Goal: Task Accomplishment & Management: Use online tool/utility

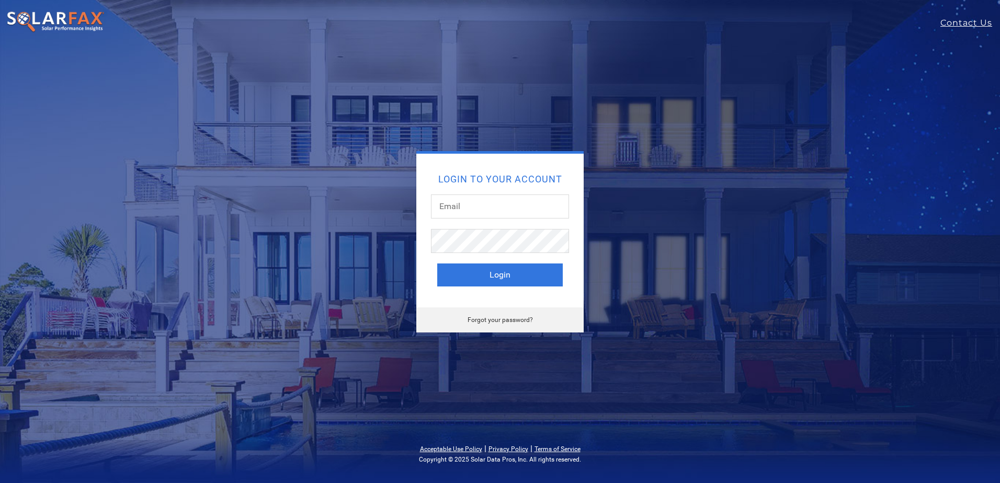
type input "[PERSON_NAME][EMAIL_ADDRESS][DOMAIN_NAME]"
click at [437, 264] on button "Login" at bounding box center [500, 275] width 126 height 23
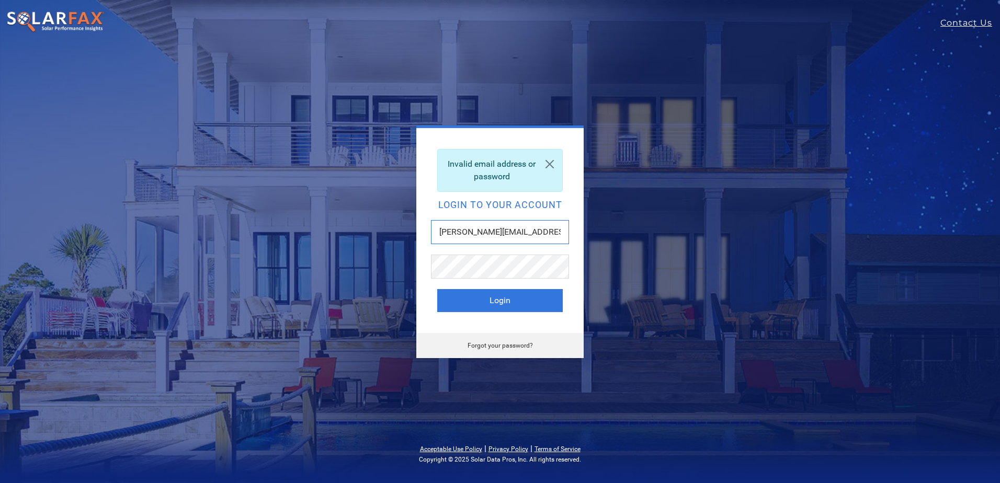
click at [473, 238] on input "[PERSON_NAME][EMAIL_ADDRESS][DOMAIN_NAME]" at bounding box center [500, 232] width 138 height 24
click at [471, 235] on input "[PERSON_NAME][EMAIL_ADDRESS][DOMAIN_NAME]" at bounding box center [500, 232] width 138 height 24
type input "Dustin@myzerohome.com"
click at [504, 301] on button "Login" at bounding box center [500, 300] width 126 height 23
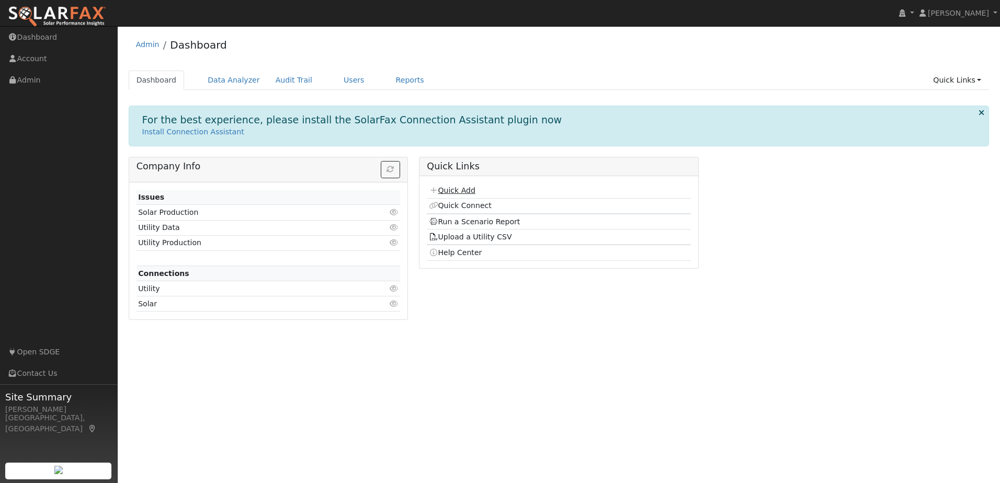
click at [456, 190] on link "Quick Add" at bounding box center [452, 190] width 47 height 8
click at [484, 222] on link "Run a Scenario Report" at bounding box center [475, 222] width 92 height 8
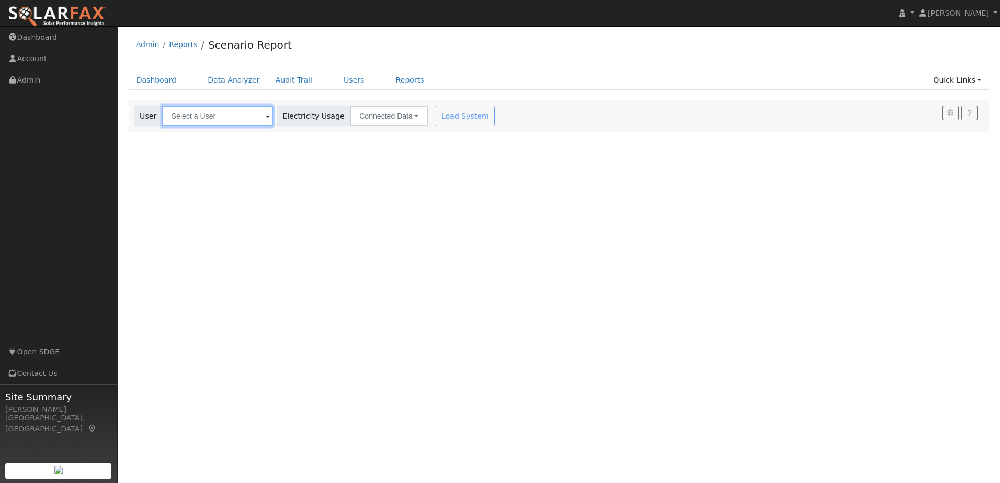
click at [180, 115] on input "text" at bounding box center [217, 116] width 111 height 21
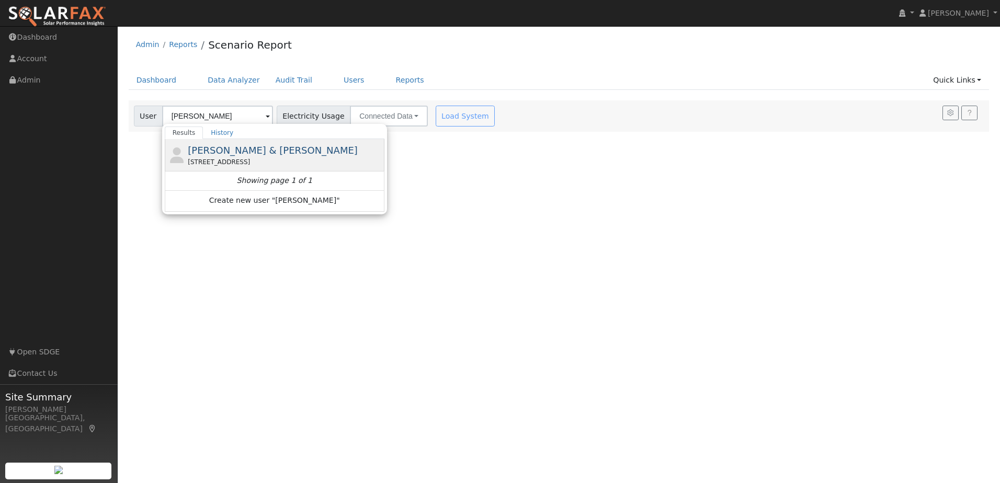
click at [240, 154] on span "[PERSON_NAME] & [PERSON_NAME]" at bounding box center [273, 150] width 170 height 11
type input "[PERSON_NAME] & [PERSON_NAME]"
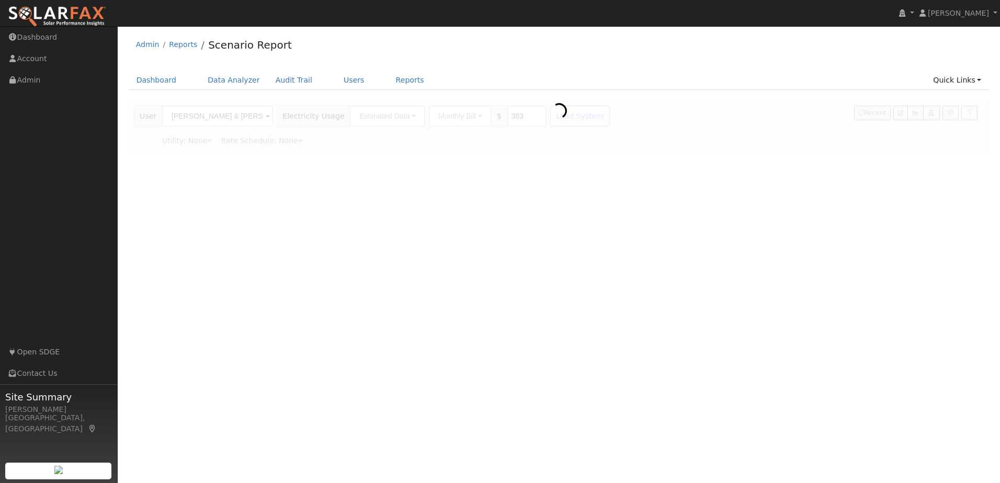
type input "San Diego Gas & Electric"
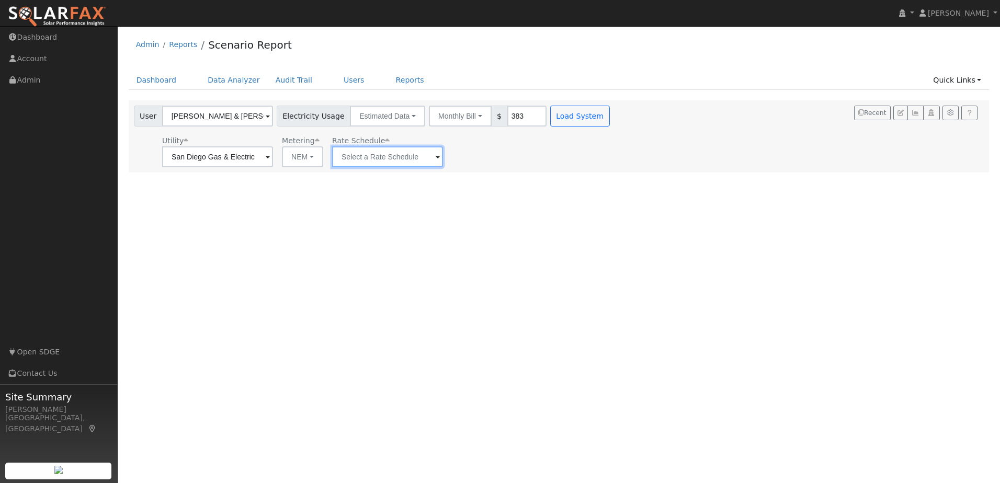
click at [273, 162] on input "text" at bounding box center [217, 156] width 111 height 21
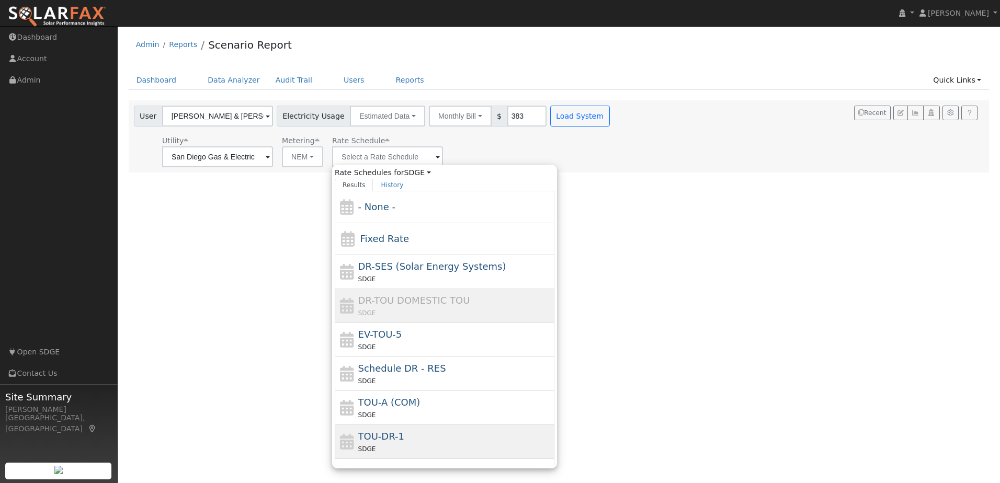
click at [392, 434] on div "TOU-DR-1 SDGE" at bounding box center [455, 441] width 194 height 25
type input "TOU-DR-1"
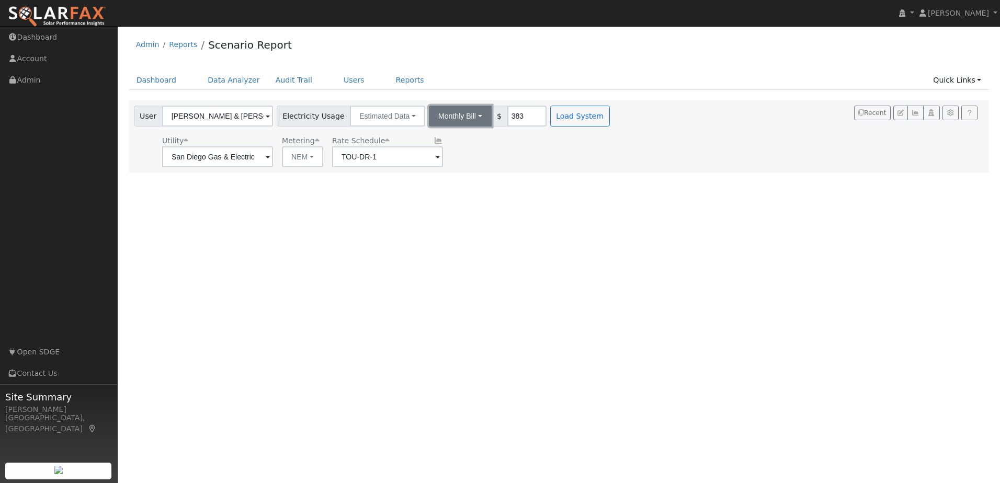
click at [435, 117] on button "Monthly Bill" at bounding box center [460, 116] width 63 height 21
click at [433, 118] on button "Monthly Bill" at bounding box center [460, 116] width 63 height 21
click at [434, 138] on link "Annual Consumption" at bounding box center [446, 139] width 92 height 15
click at [530, 158] on div "Utility San Diego Gas & Electric Metering NEM NEM NBT Rate Schedule TOU-DR-1" at bounding box center [394, 150] width 525 height 36
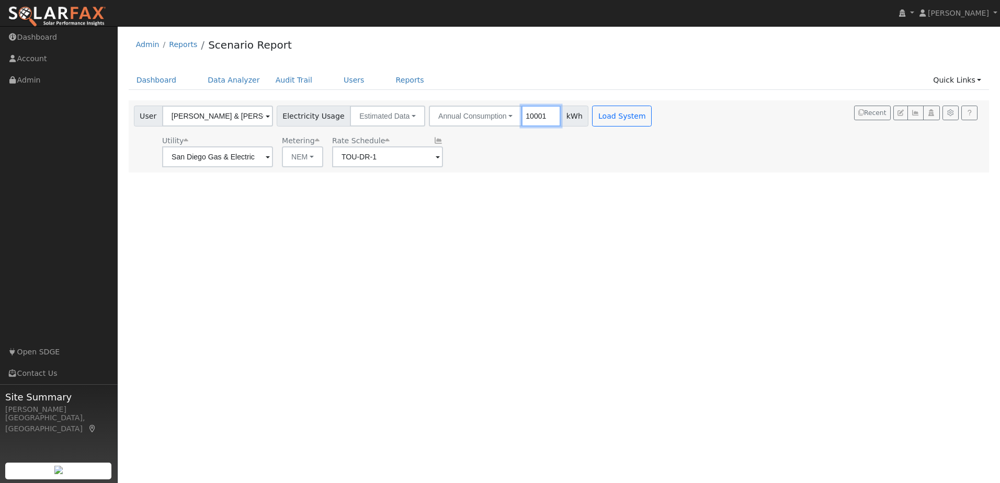
type input "10001"
click at [533, 116] on input "10001" at bounding box center [540, 116] width 39 height 21
drag, startPoint x: 507, startPoint y: 115, endPoint x: 548, endPoint y: 124, distance: 42.4
click at [548, 124] on div "Annual Consumption Annual Consumption Monthly Bill 10001 kWh" at bounding box center [509, 116] width 160 height 21
type input "12280"
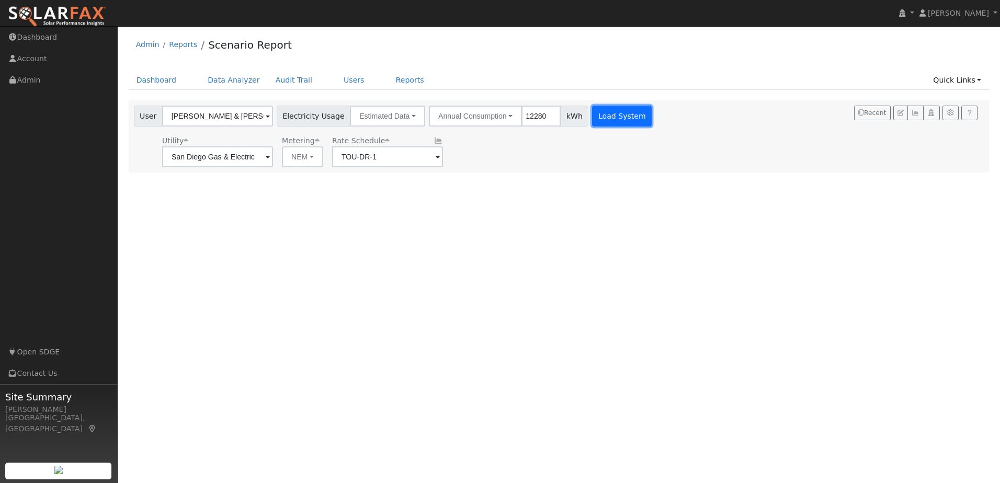
click at [596, 116] on button "Load System" at bounding box center [622, 116] width 60 height 21
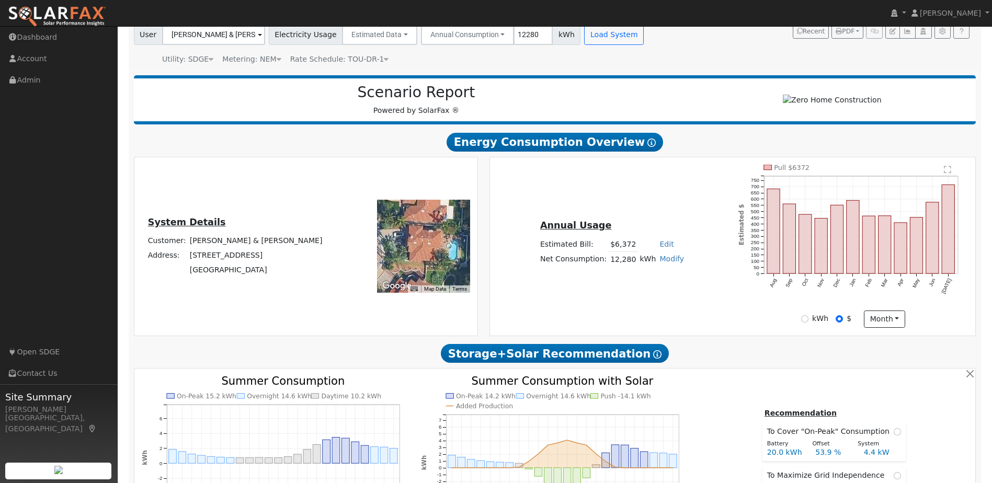
scroll to position [82, 0]
click at [949, 315] on div "kWh $ month Day Month" at bounding box center [853, 319] width 241 height 18
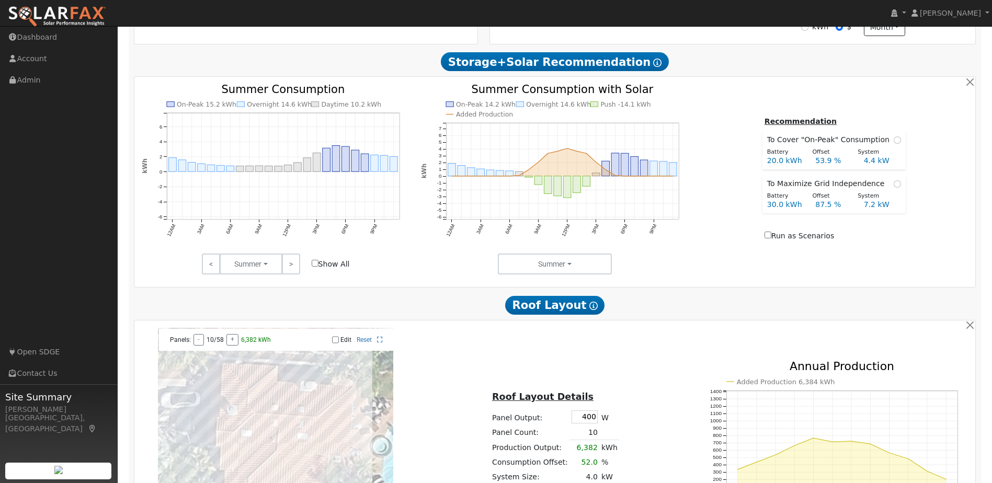
scroll to position [373, 0]
click at [219, 140] on icon "On-Peak 15.2 kWh Overnight 14.6 kWh Daytime 10.2 kWh 12AM 3AM 6AM 9AM 12PM 3PM …" at bounding box center [276, 175] width 268 height 180
click at [229, 150] on icon "On-Peak 15.2 kWh Overnight 14.6 kWh Daytime 10.2 kWh 12AM 3AM 6AM 9AM 12PM 3PM …" at bounding box center [276, 175] width 268 height 180
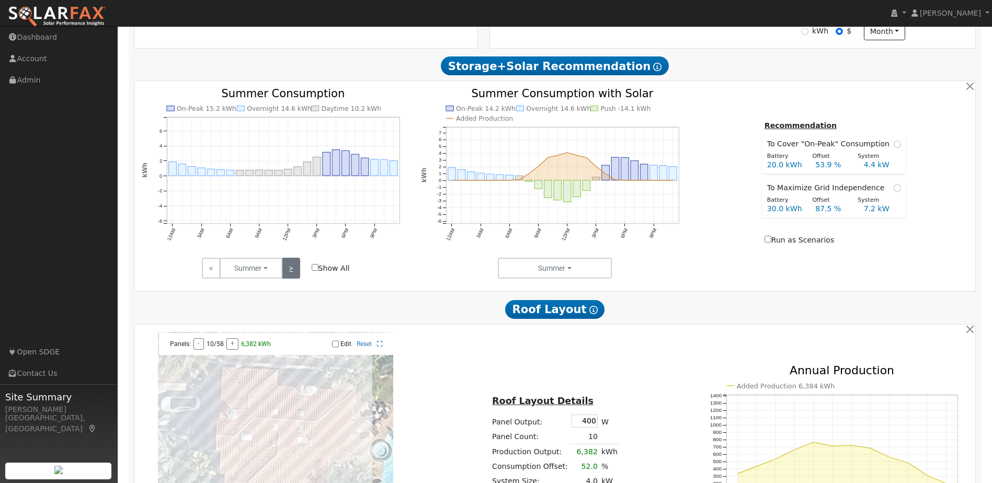
click at [286, 274] on link ">" at bounding box center [291, 268] width 18 height 21
click at [771, 243] on input "Run as Scenarios" at bounding box center [768, 239] width 7 height 7
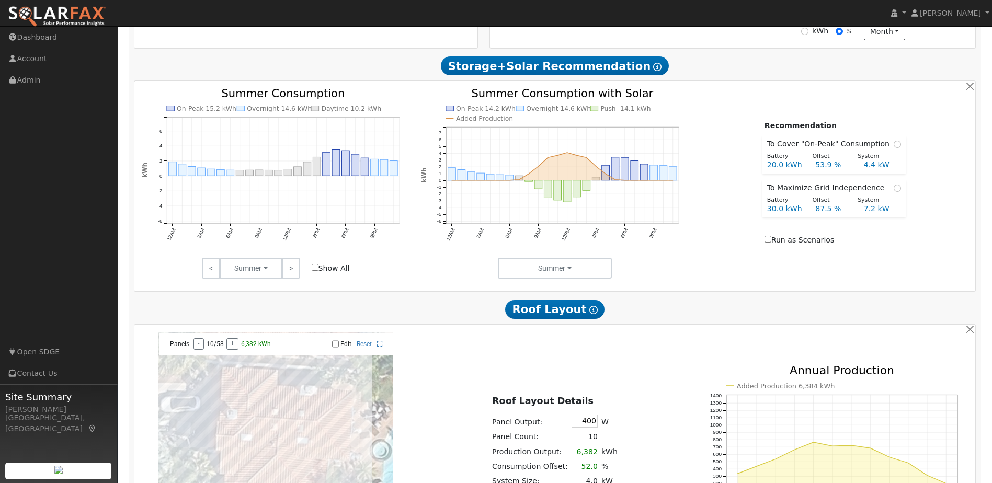
checkbox input "true"
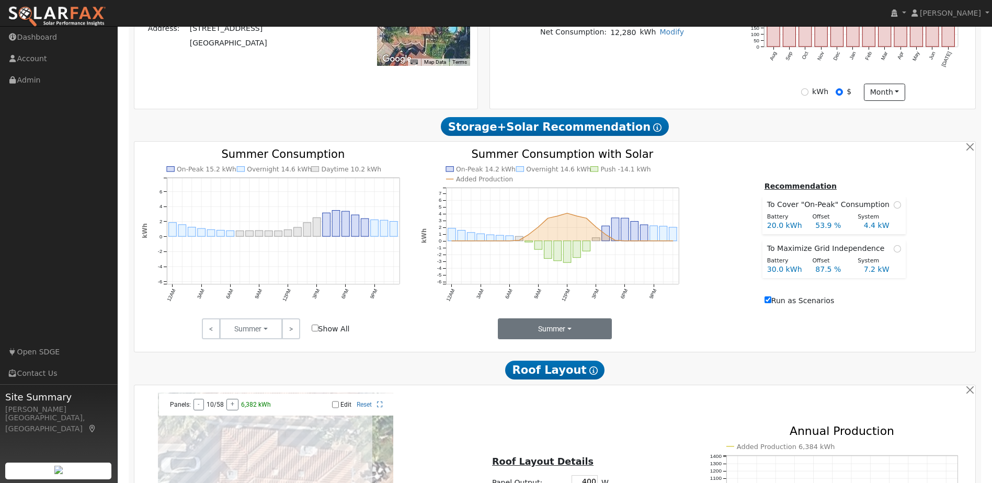
scroll to position [303, 0]
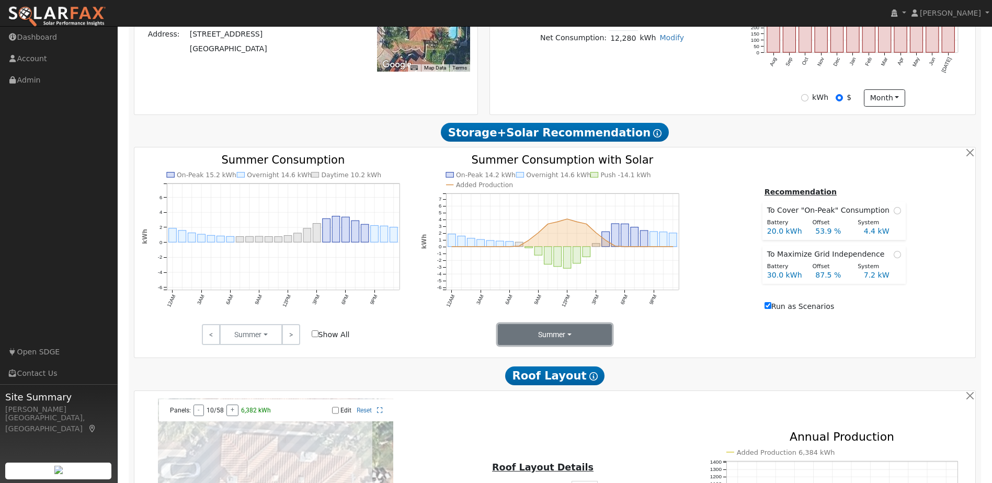
click at [584, 333] on button "Summer" at bounding box center [555, 334] width 115 height 21
click at [533, 378] on link "Seasons" at bounding box center [534, 372] width 73 height 15
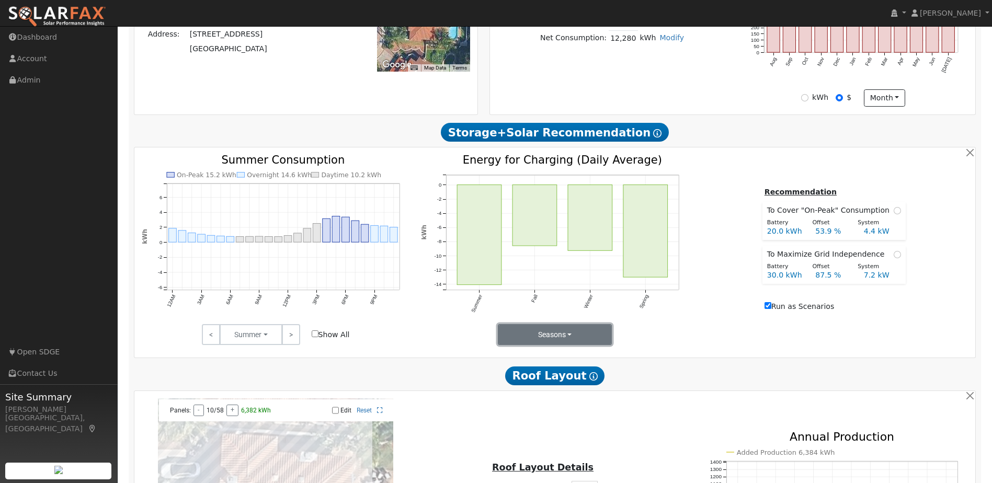
click at [562, 337] on button "Seasons" at bounding box center [555, 334] width 115 height 21
click at [542, 386] on link "Months" at bounding box center [534, 387] width 73 height 15
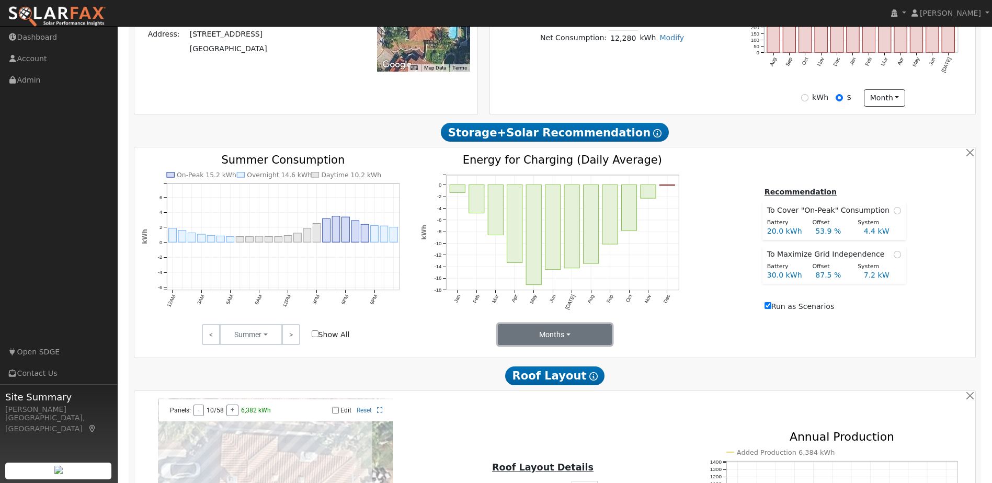
click at [591, 335] on button "Months" at bounding box center [555, 334] width 115 height 21
click at [531, 375] on link "Seasons" at bounding box center [534, 372] width 73 height 15
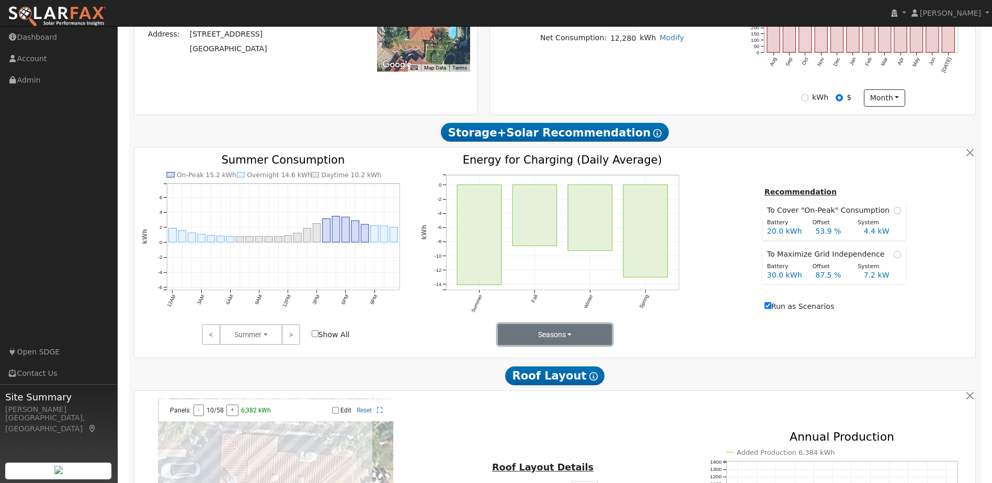
click at [540, 345] on button "Seasons" at bounding box center [555, 334] width 115 height 21
click at [540, 362] on link "Summer" at bounding box center [534, 357] width 73 height 15
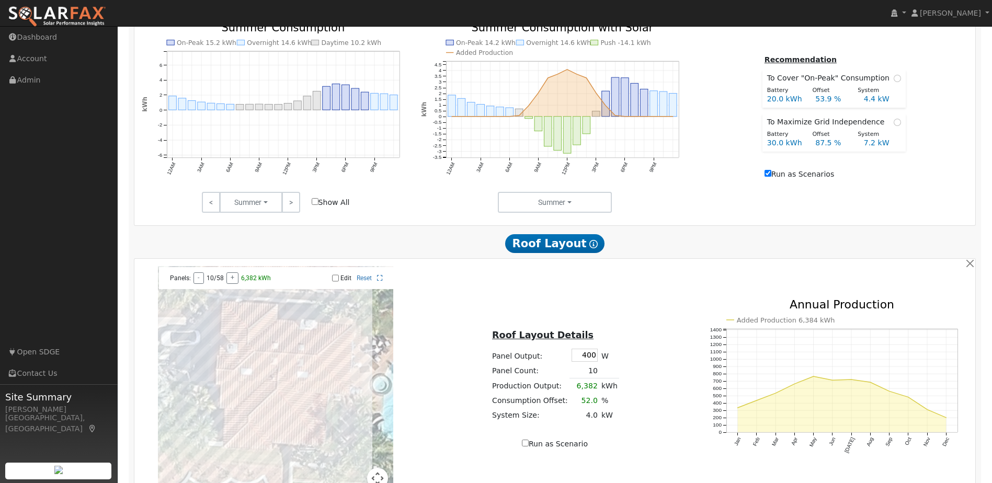
scroll to position [436, 0]
click at [790, 98] on div "20.0 kWh" at bounding box center [786, 98] width 48 height 11
radio input "true"
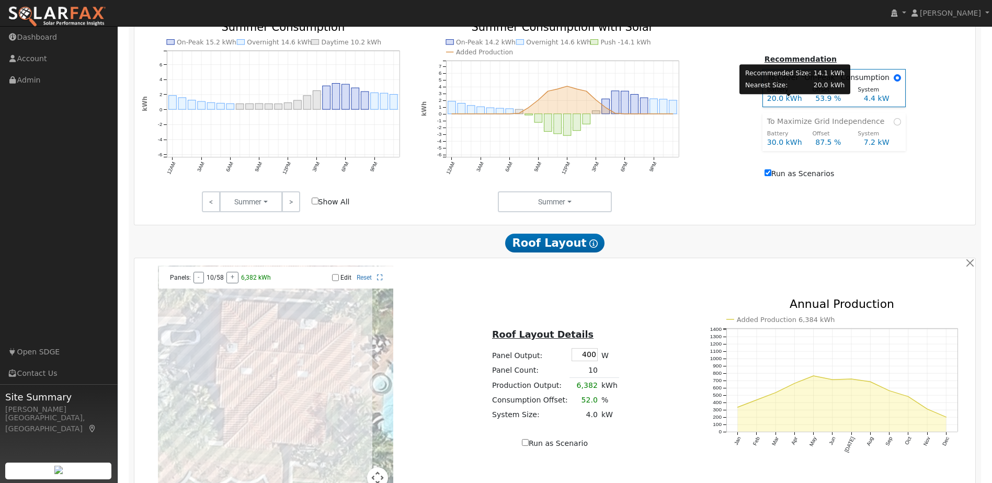
click at [953, 92] on div "Recommendation To Cover "On-Peak" Consumption Battery Offset System 20.0 kWh 53…" at bounding box center [834, 117] width 279 height 129
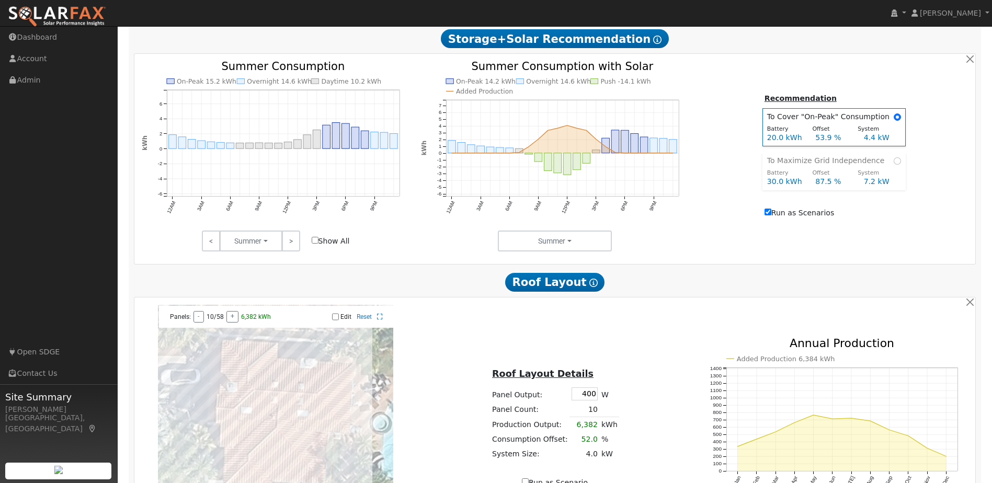
scroll to position [394, 0]
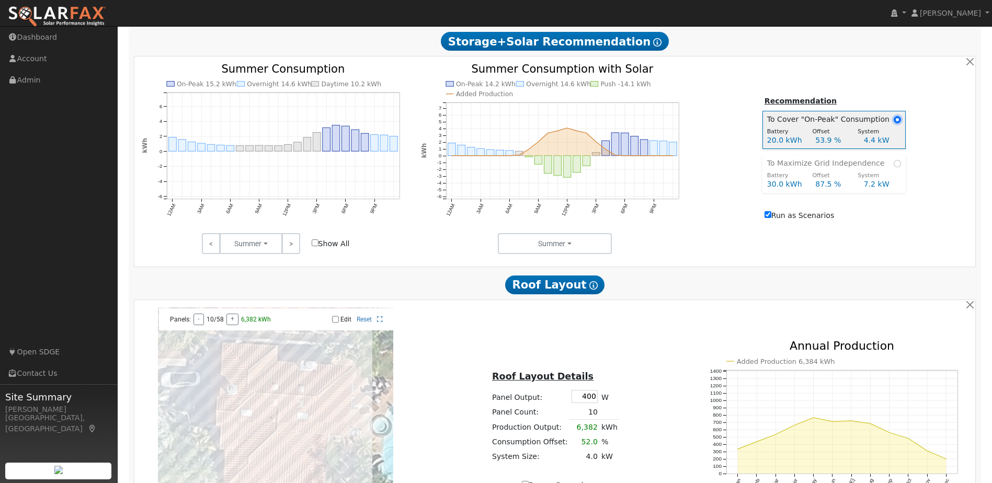
click at [894, 123] on input "radio" at bounding box center [897, 119] width 7 height 7
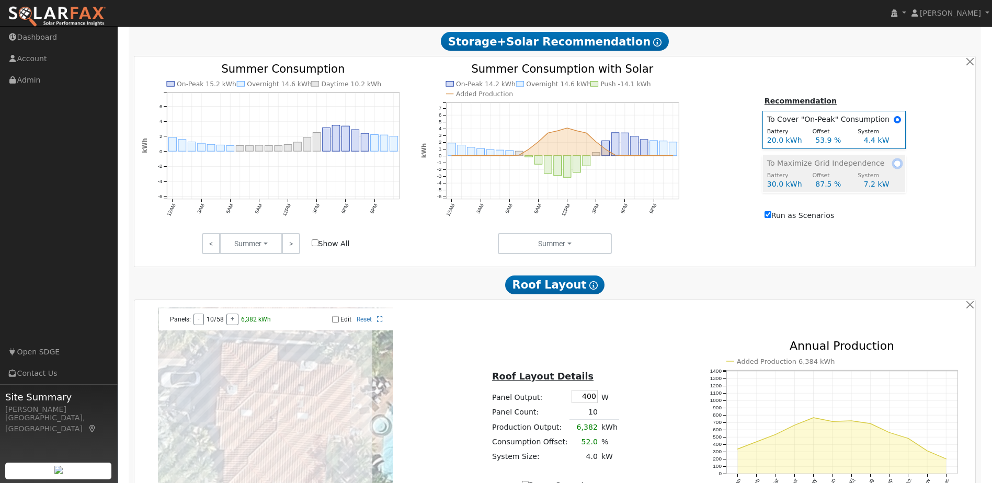
click at [894, 167] on input "radio" at bounding box center [897, 163] width 7 height 7
radio input "true"
radio input "false"
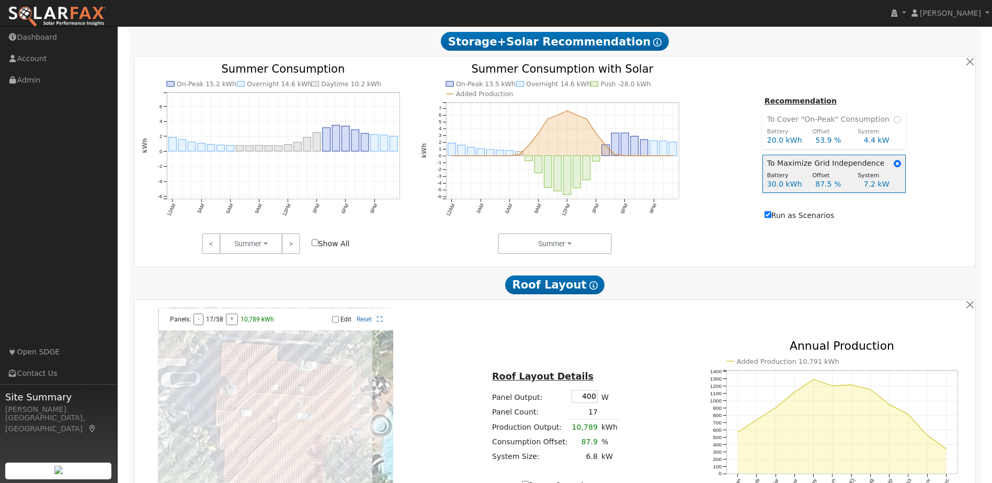
click at [891, 179] on div "System" at bounding box center [876, 176] width 46 height 9
click at [909, 196] on div "Recommendation To Cover "On-Peak" Consumption Battery Offset System 20.0 kWh 53…" at bounding box center [834, 159] width 279 height 129
click at [894, 169] on td "To Maximize Grid Independence" at bounding box center [834, 162] width 143 height 14
click at [894, 167] on input "radio" at bounding box center [897, 163] width 7 height 7
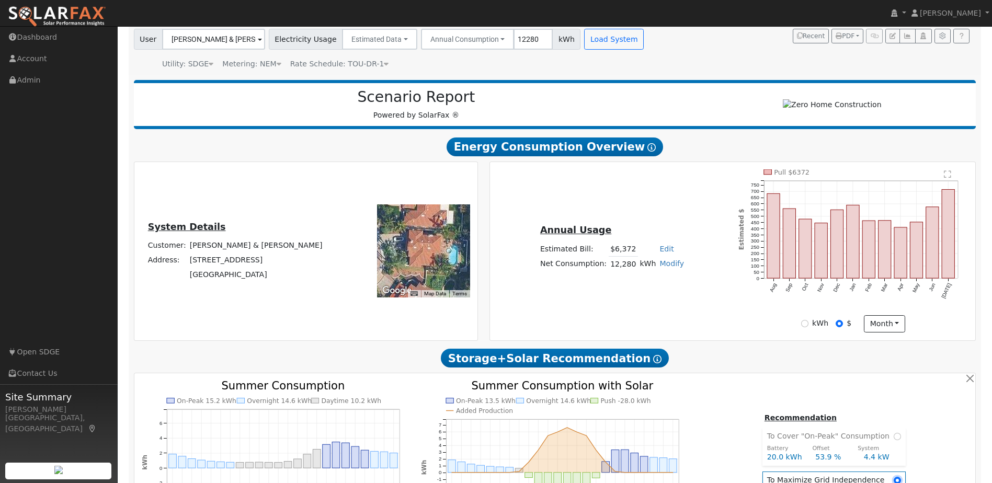
scroll to position [84, 0]
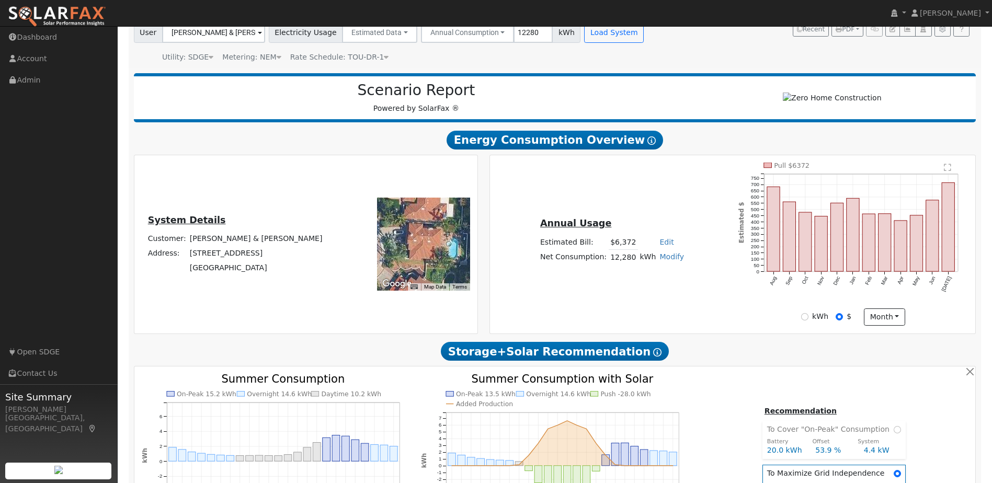
click at [660, 246] on link "Edit" at bounding box center [667, 242] width 14 height 8
type input "288"
drag, startPoint x: 708, startPoint y: 299, endPoint x: 665, endPoint y: 222, distance: 87.6
click at [665, 222] on td "Annual Usage" at bounding box center [611, 226] width 147 height 18
click at [662, 246] on link "Edit" at bounding box center [667, 242] width 14 height 8
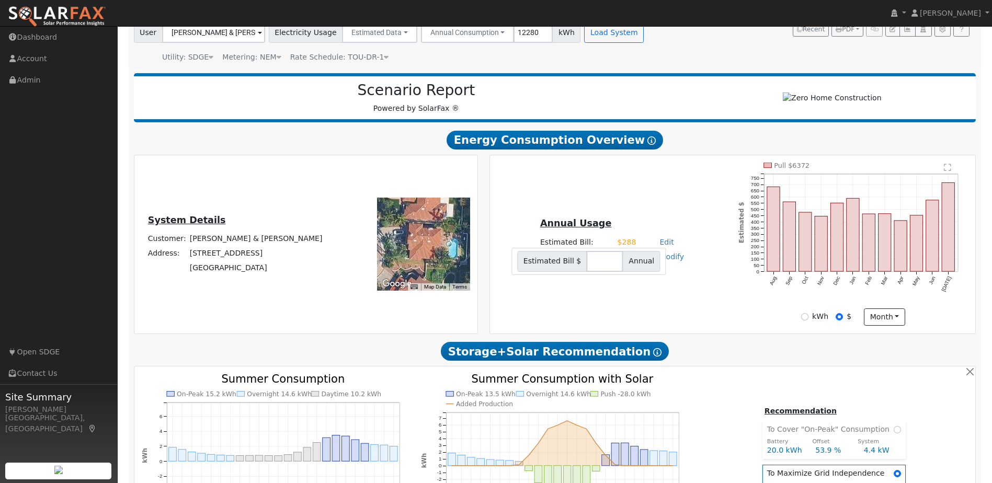
click at [627, 316] on div "Annual Usage Estimated Bill: $288 Edit Estimated Bill $ Annual Net Consumption:…" at bounding box center [733, 244] width 482 height 163
click at [663, 246] on link "Edit" at bounding box center [667, 242] width 14 height 8
click at [679, 272] on div "Annual Usage Estimated Bill: $6,372 Edit Estimated Bill $ Annual Net Consumptio…" at bounding box center [612, 245] width 241 height 56
click at [664, 261] on link "Modify" at bounding box center [672, 257] width 25 height 8
click at [649, 300] on link "Add Electric Vehicle" at bounding box center [632, 297] width 87 height 15
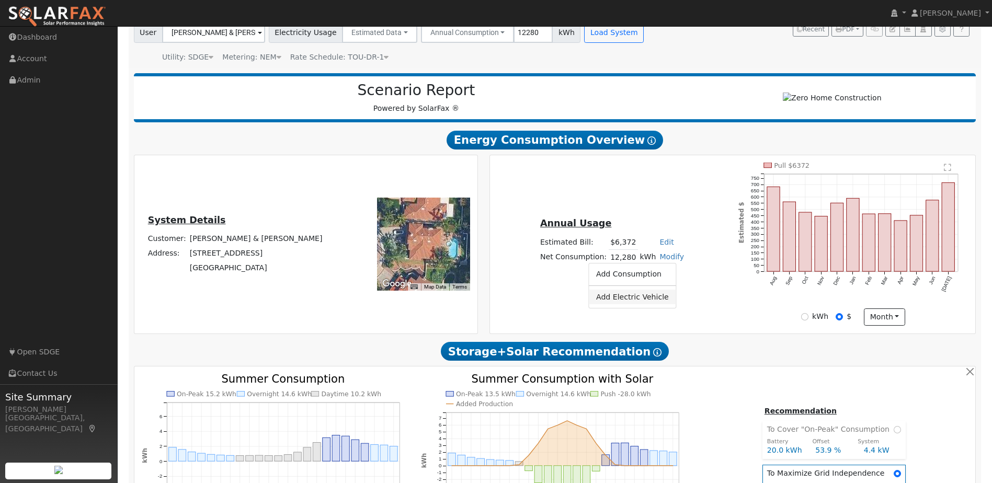
type input "200"
type input "288"
click at [666, 292] on button "Save" at bounding box center [679, 286] width 30 height 18
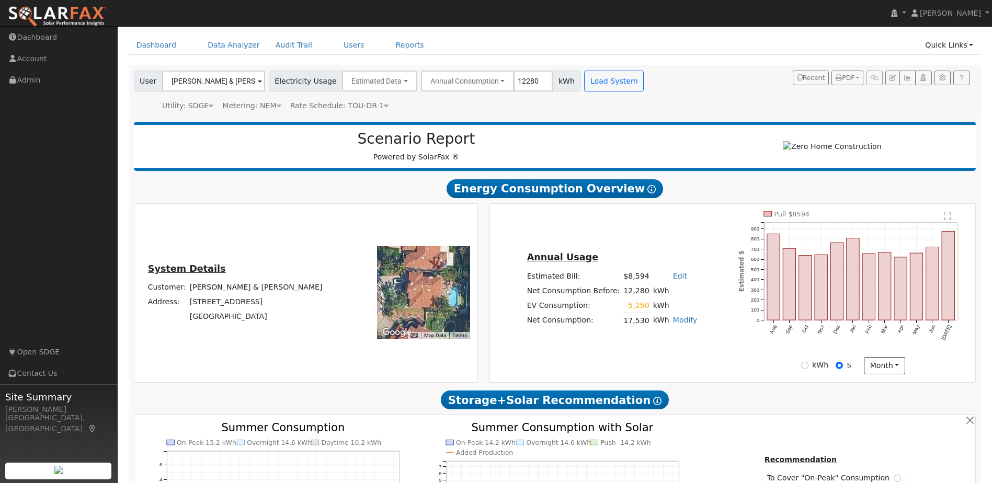
scroll to position [33, 0]
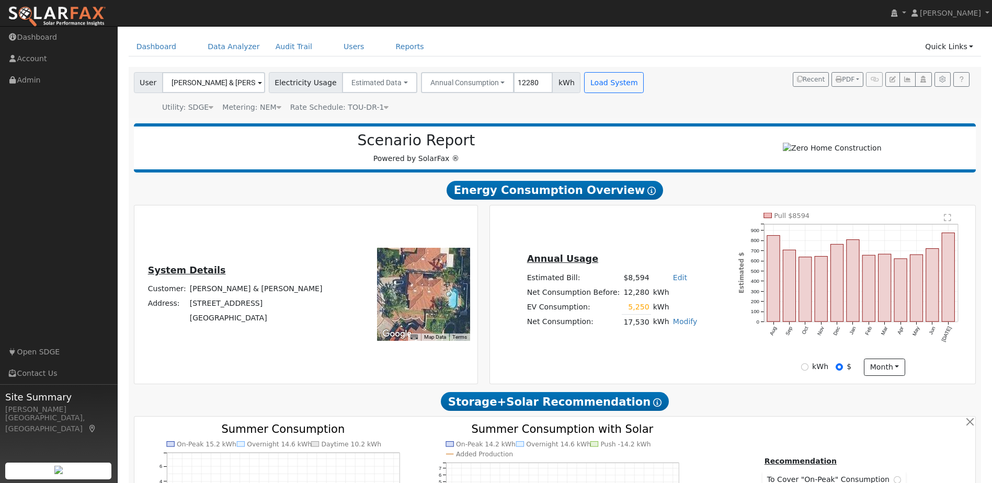
click at [644, 329] on td "17,530" at bounding box center [636, 322] width 29 height 15
click at [669, 347] on div "Annual Usage Estimated Bill: $8,594 Edit Estimated Bill $ Annual Net Consumptio…" at bounding box center [733, 294] width 482 height 163
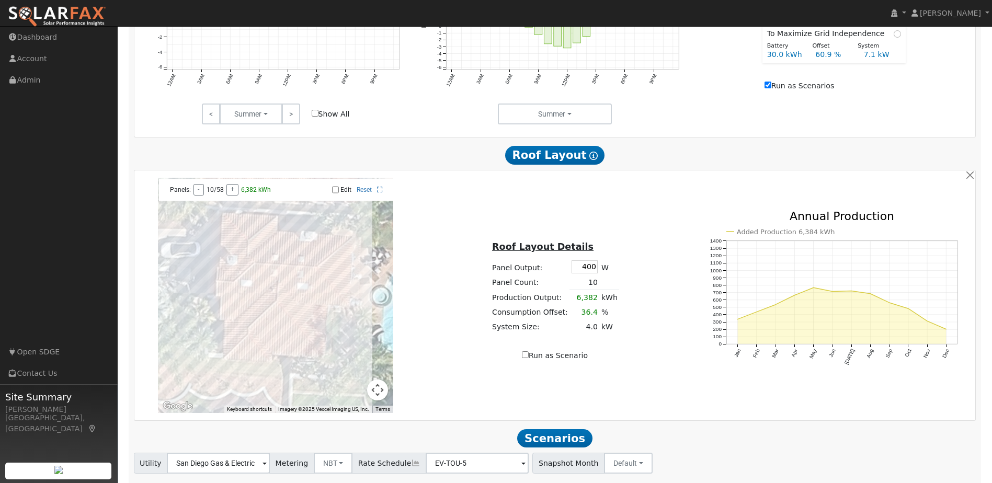
scroll to position [594, 0]
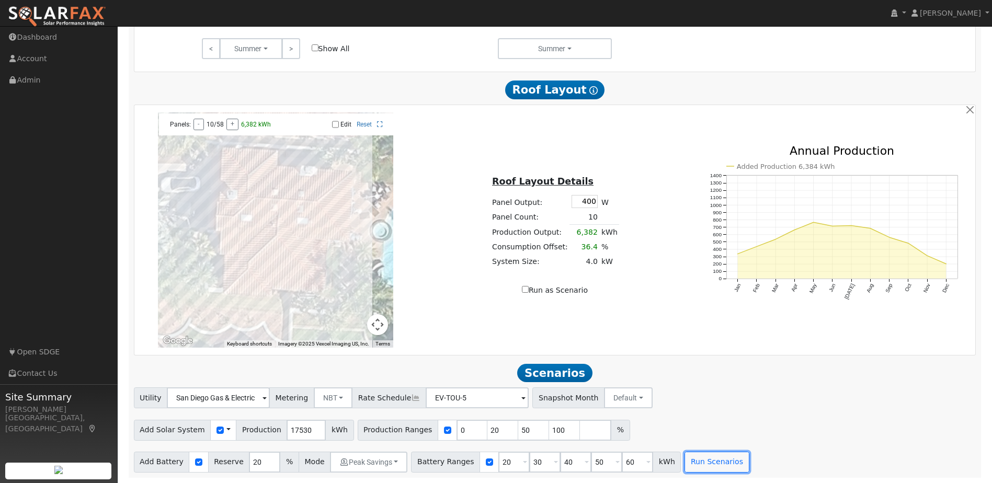
drag, startPoint x: 688, startPoint y: 458, endPoint x: 670, endPoint y: 358, distance: 101.5
click at [670, 358] on div "Scenario Report Powered by SolarFax ® Energy Consumption Overview Show Help Thi…" at bounding box center [555, 20] width 853 height 915
drag, startPoint x: 453, startPoint y: 428, endPoint x: 436, endPoint y: 425, distance: 17.1
click at [457, 425] on input "0" at bounding box center [472, 430] width 31 height 21
type input "20"
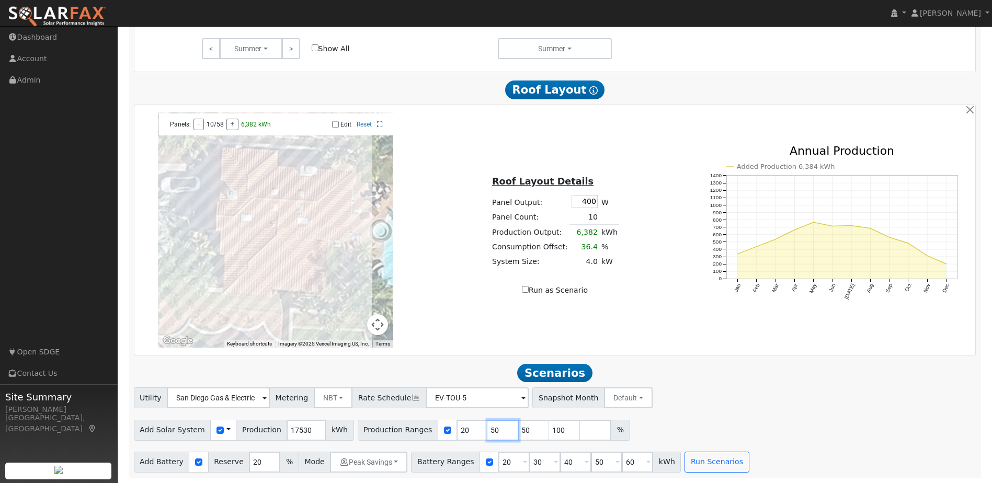
drag, startPoint x: 487, startPoint y: 424, endPoint x: 473, endPoint y: 425, distance: 14.2
click at [487, 425] on input "50" at bounding box center [502, 430] width 31 height 21
type input "50"
type input "100"
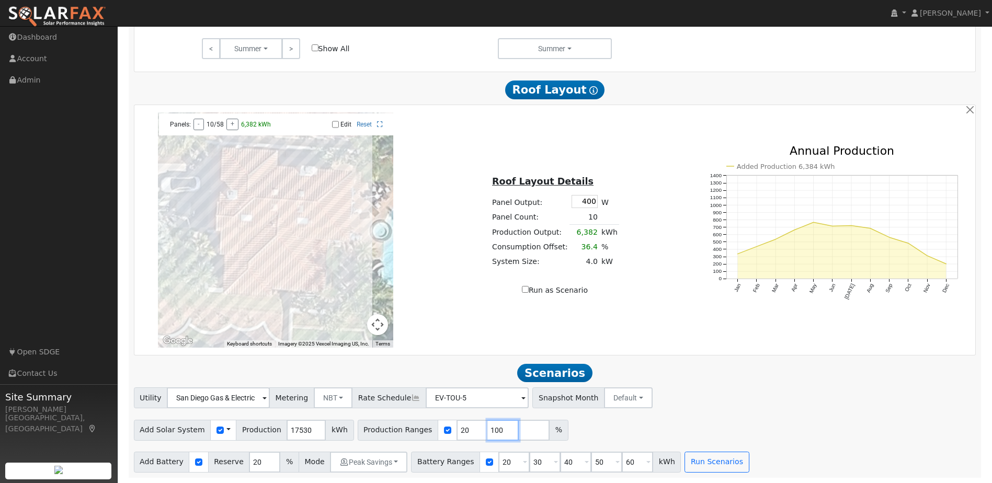
scroll to position [0, 0]
type input "100"
click at [529, 452] on input "30" at bounding box center [544, 462] width 31 height 21
type input "0"
type input "101"
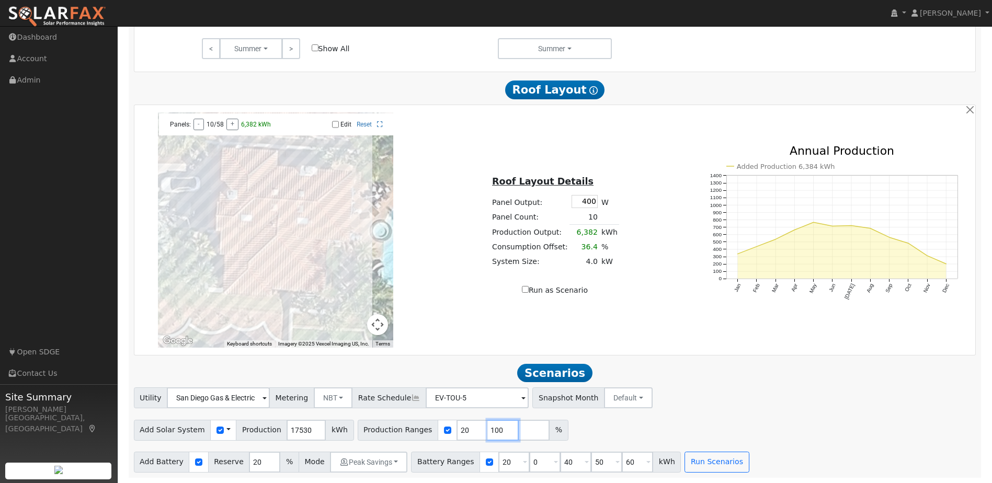
type input "0"
type input "20"
type input "104"
click at [487, 430] on input "104" at bounding box center [502, 430] width 31 height 21
click at [457, 431] on input "12" at bounding box center [472, 430] width 31 height 21
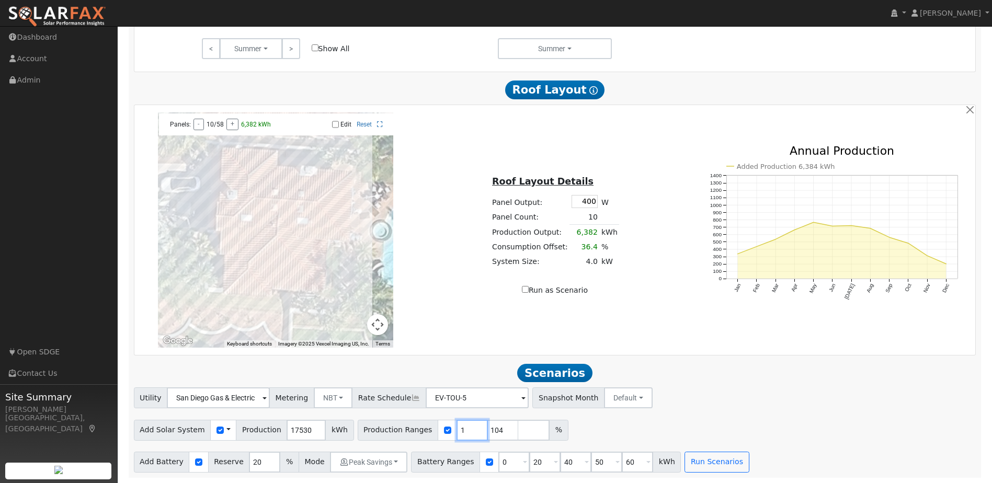
type input "104"
type input "1"
type input "50"
type input "75"
type input "100"
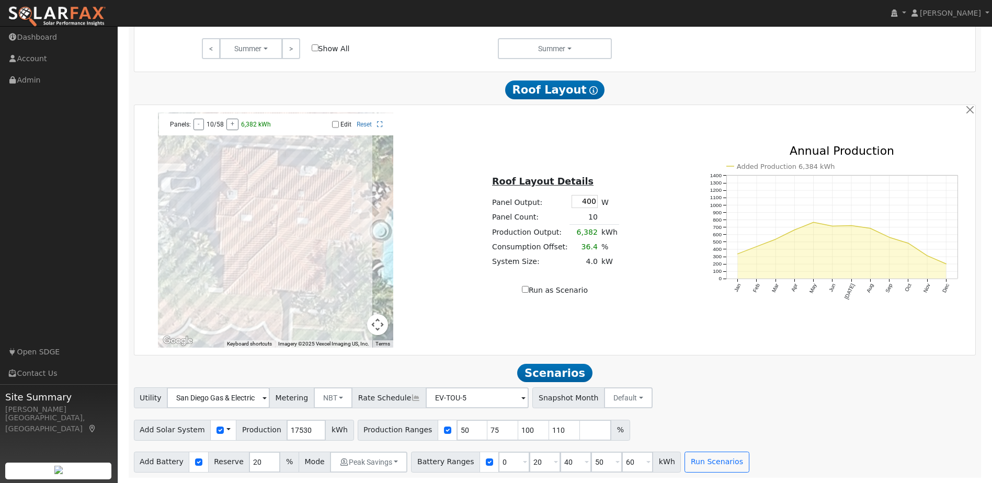
click at [650, 427] on div "Add Solar System Use CSV Data Production 17530 kWh Production Ranges 50 75 100 …" at bounding box center [555, 428] width 846 height 25
drag, startPoint x: 545, startPoint y: 428, endPoint x: 537, endPoint y: 428, distance: 7.8
click at [549, 428] on input "110" at bounding box center [564, 430] width 31 height 21
drag, startPoint x: 542, startPoint y: 427, endPoint x: 535, endPoint y: 428, distance: 6.9
click at [549, 428] on input "110" at bounding box center [564, 430] width 31 height 21
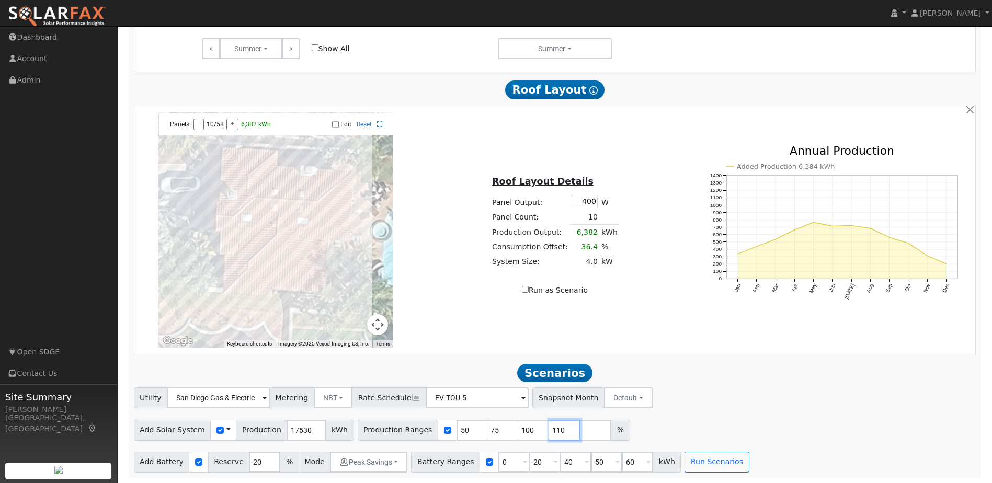
click at [549, 431] on input "110" at bounding box center [564, 430] width 31 height 21
type input "115"
click at [498, 460] on input "0" at bounding box center [513, 462] width 31 height 21
click at [529, 465] on input "20" at bounding box center [544, 462] width 31 height 21
type input "40"
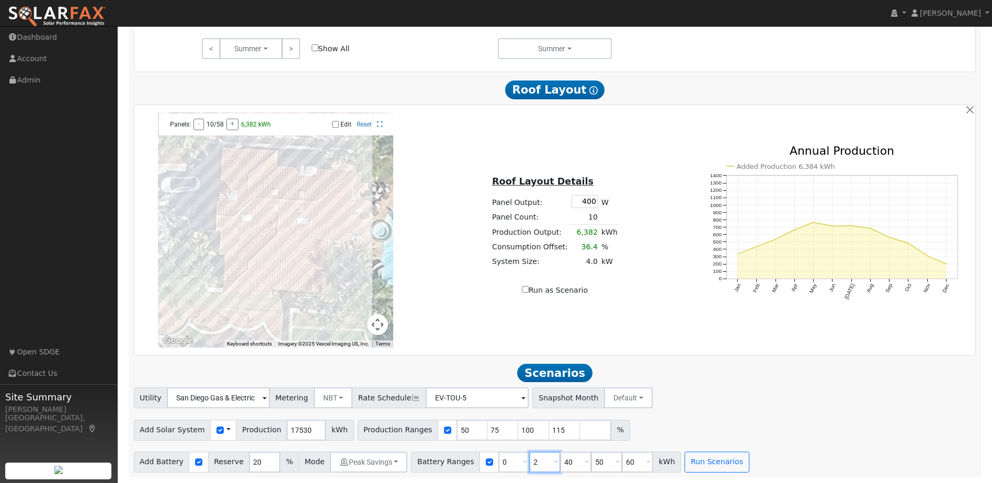
type input "50"
type input "60"
type input "50"
type input "60"
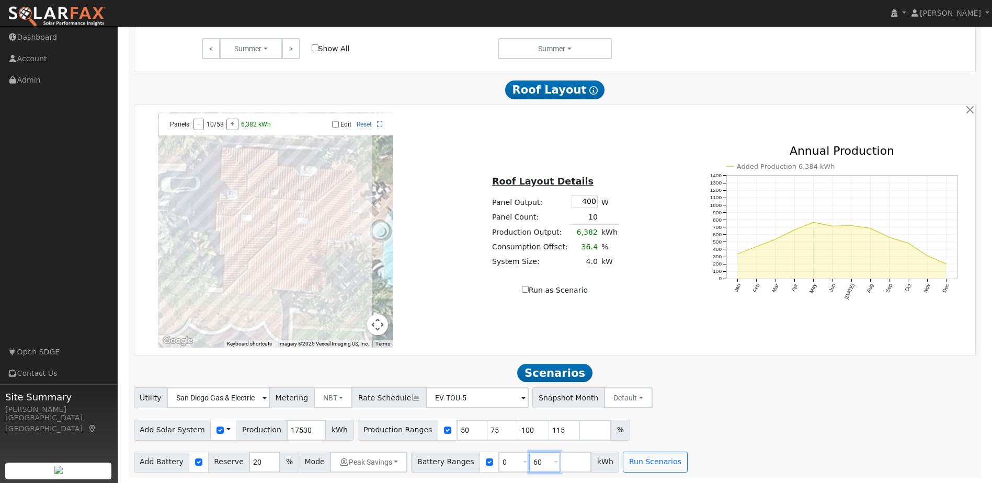
type input "6"
type input "13.5"
click at [560, 464] on input "number" at bounding box center [575, 462] width 31 height 21
type input "20"
click at [591, 469] on input "number" at bounding box center [606, 462] width 31 height 21
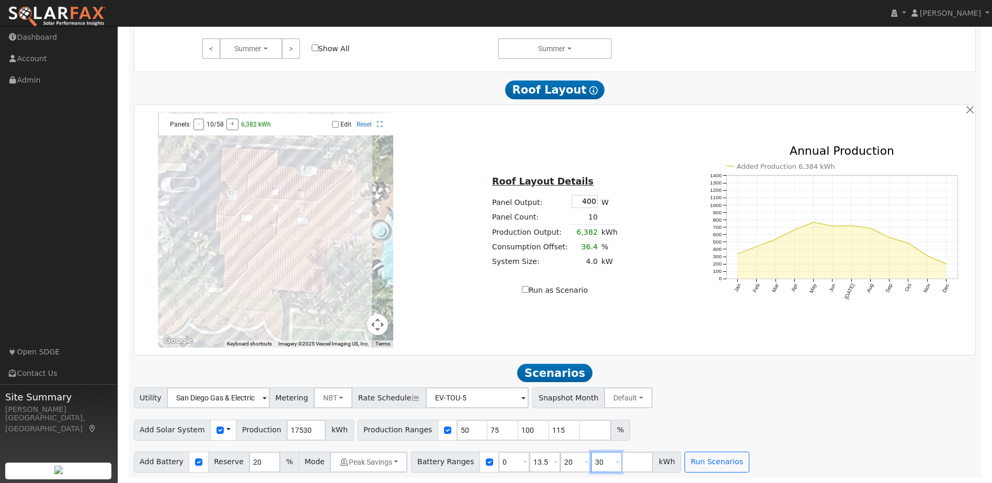
click at [591, 469] on input "30" at bounding box center [606, 462] width 31 height 21
type input "30"
click at [627, 469] on input "number" at bounding box center [637, 462] width 31 height 21
type input "40"
drag, startPoint x: 696, startPoint y: 460, endPoint x: 686, endPoint y: 465, distance: 11.2
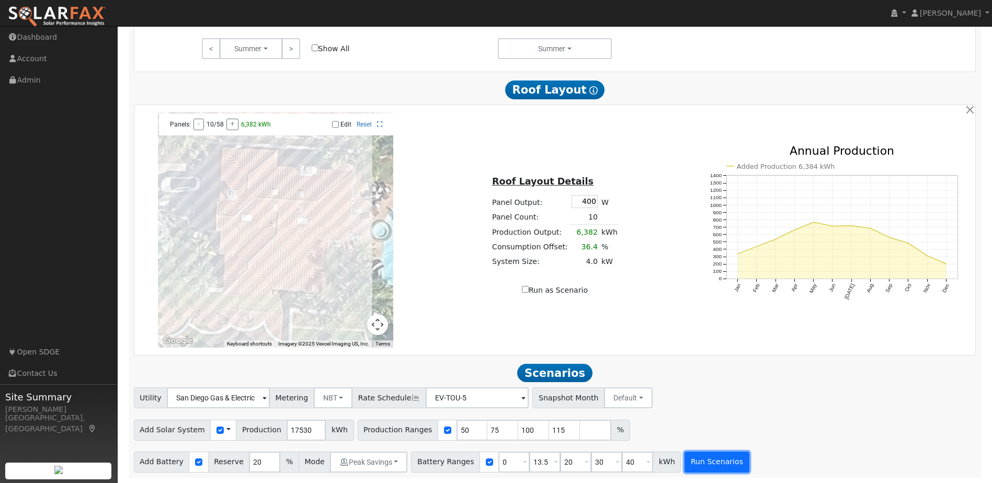
click at [686, 465] on button "Run Scenarios" at bounding box center [717, 462] width 64 height 21
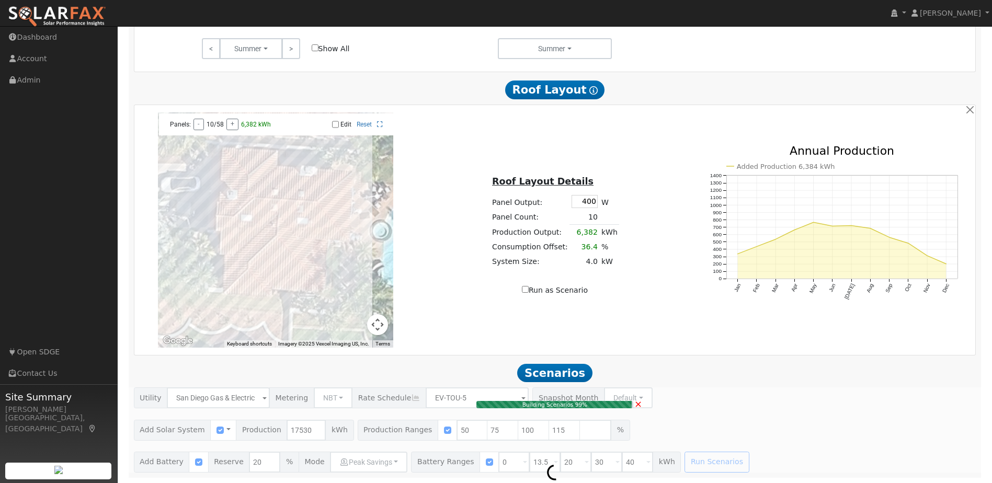
type input "5.8"
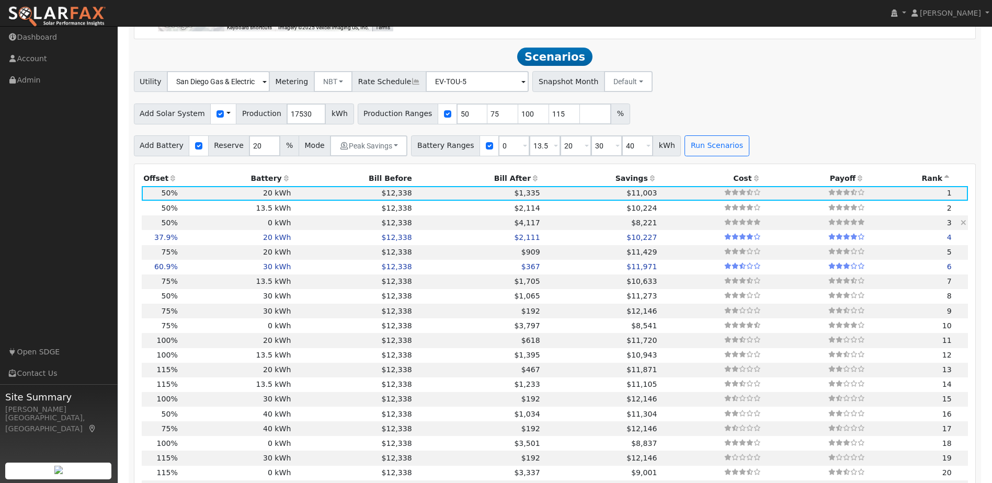
scroll to position [904, 0]
drag, startPoint x: 447, startPoint y: 120, endPoint x: 431, endPoint y: 120, distance: 15.7
click at [431, 120] on div "Production Ranges 50 75 100 115 %" at bounding box center [494, 115] width 272 height 21
type input "75"
type input "100"
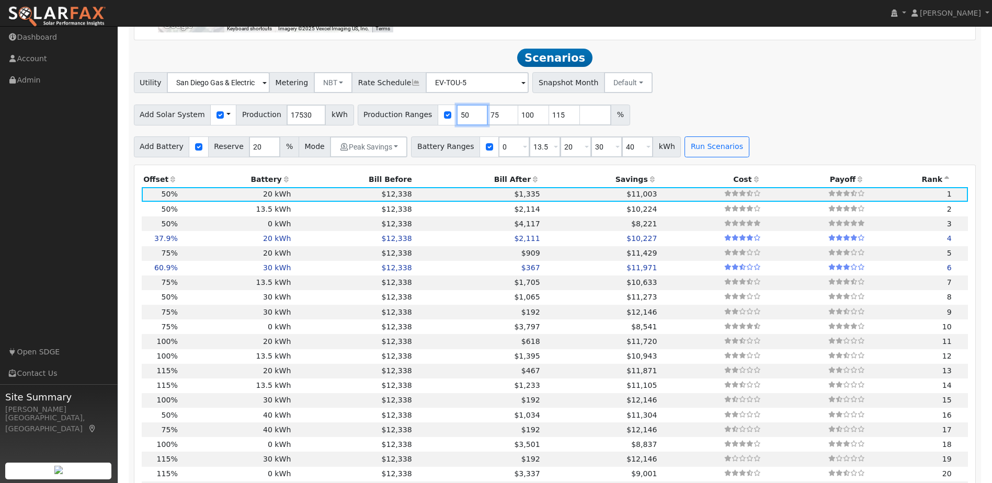
type input "115"
drag, startPoint x: 451, startPoint y: 120, endPoint x: 433, endPoint y: 120, distance: 17.8
click at [433, 120] on div "Production Ranges 75 100 115 %" at bounding box center [479, 115] width 242 height 21
click at [771, 93] on div "Utility San Diego Gas & Electric Metering NBT NEM NBT Rate Schedule EV-TOU-5 - …" at bounding box center [555, 81] width 846 height 25
click at [457, 121] on input "8" at bounding box center [472, 115] width 31 height 21
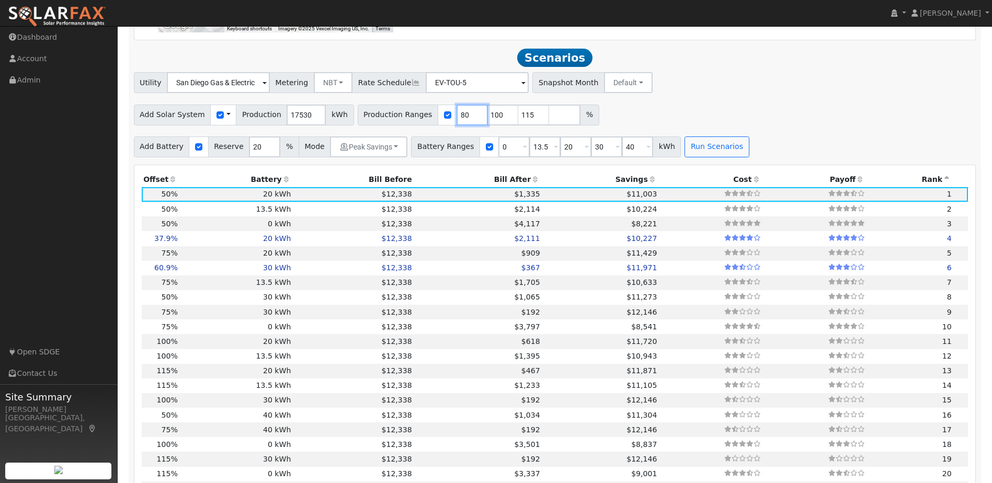
type input "80"
drag, startPoint x: 501, startPoint y: 115, endPoint x: 526, endPoint y: 120, distance: 25.6
click at [526, 120] on input "115" at bounding box center [533, 115] width 31 height 21
click at [665, 104] on div "Utility San Diego Gas & Electric Metering NBT NEM NBT Rate Schedule EV-TOU-5 - …" at bounding box center [555, 114] width 854 height 85
click at [696, 146] on button "Run Scenarios" at bounding box center [717, 147] width 64 height 21
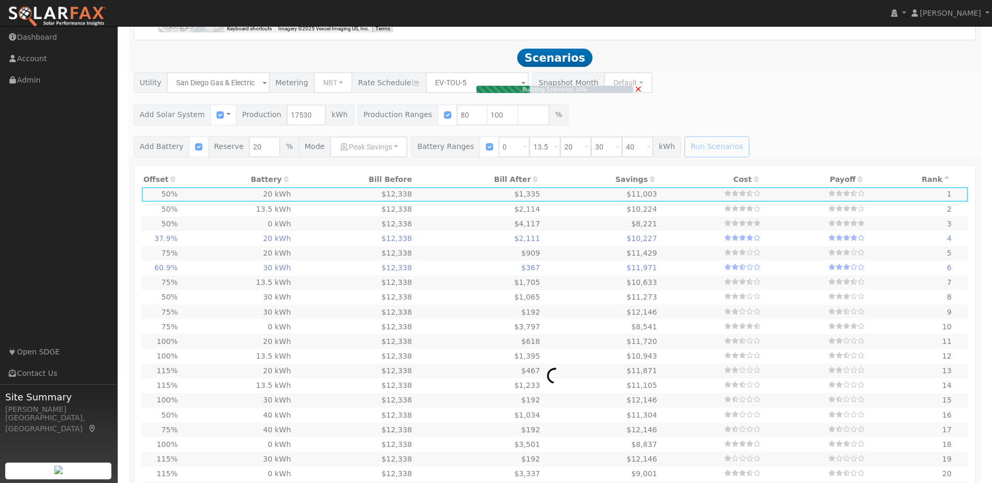
scroll to position [933, 0]
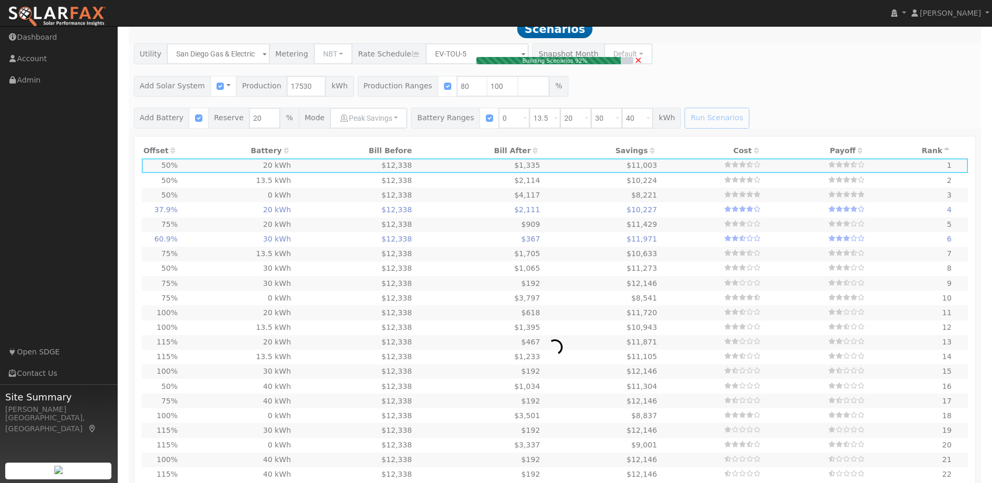
type input "4.4"
type input "$15,498"
type input "$11,849"
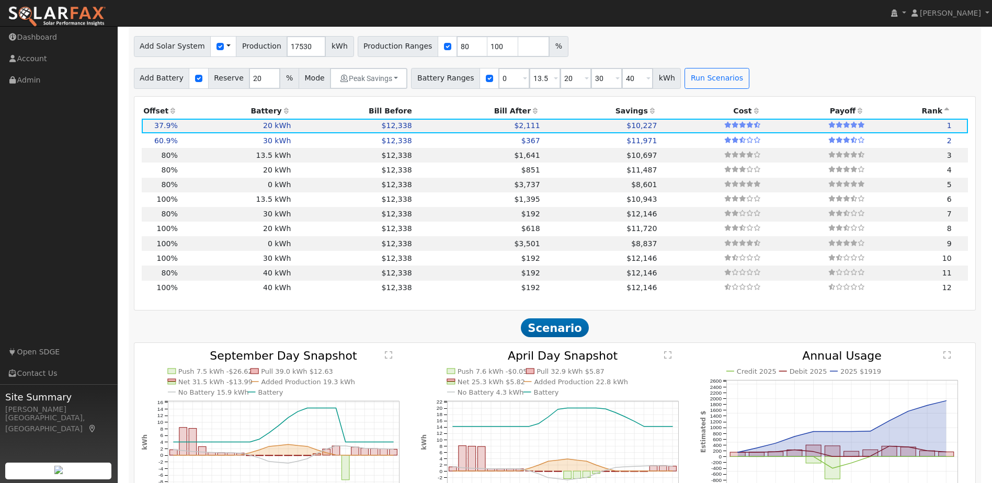
scroll to position [975, 0]
